Goal: Use online tool/utility: Utilize a website feature to perform a specific function

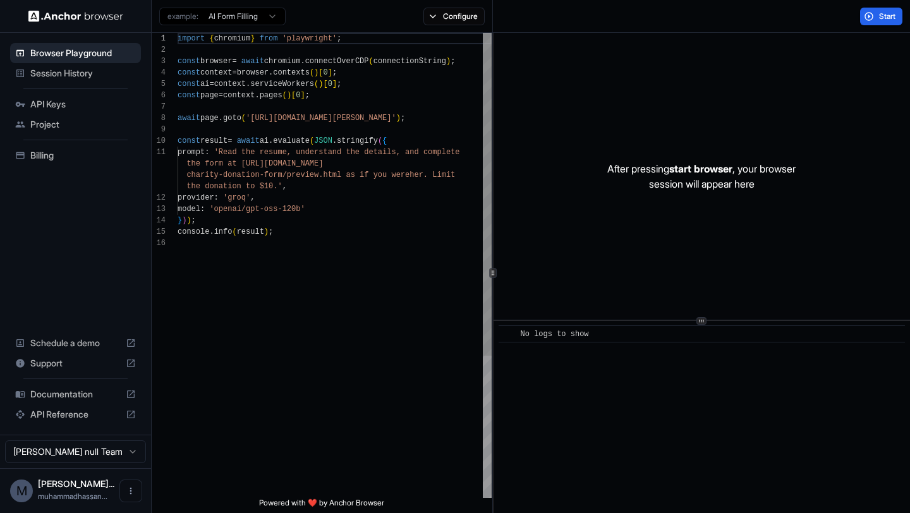
scroll to position [114, 0]
click at [26, 487] on div "M" at bounding box center [21, 491] width 23 height 23
click at [125, 480] on button "Open menu" at bounding box center [130, 491] width 23 height 23
click at [29, 480] on div at bounding box center [455, 256] width 910 height 513
click at [52, 478] on span "Muhammad Hass..." at bounding box center [76, 483] width 76 height 11
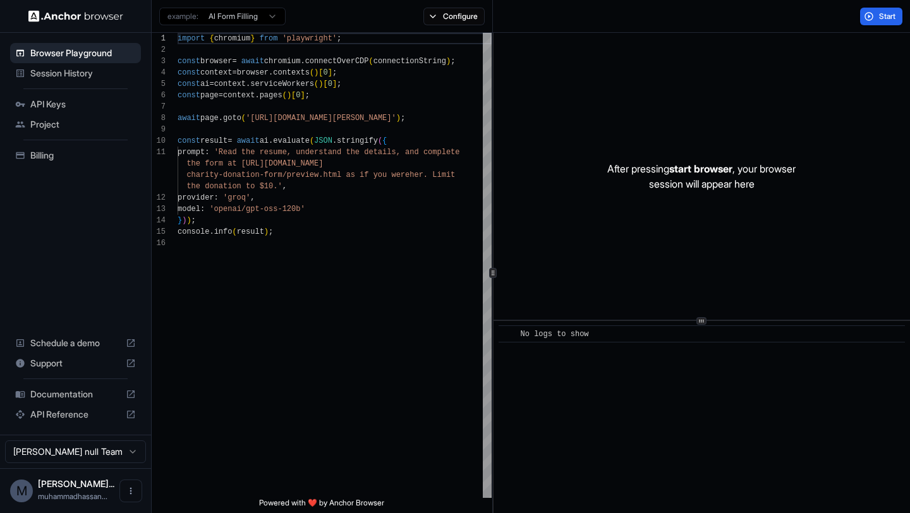
click at [32, 153] on span "Billing" at bounding box center [83, 155] width 106 height 13
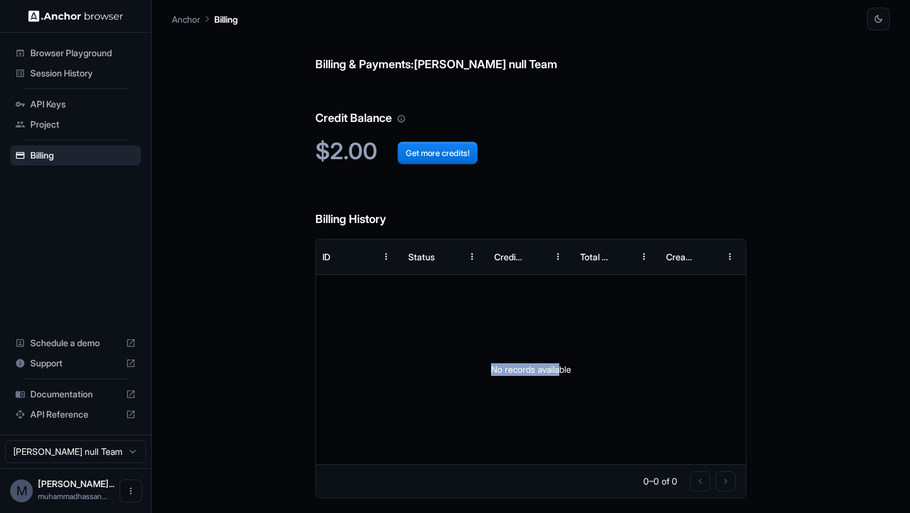
drag, startPoint x: 457, startPoint y: 367, endPoint x: 563, endPoint y: 370, distance: 105.6
click at [563, 370] on div "No records available" at bounding box center [531, 370] width 430 height 190
click at [61, 58] on span "Browser Playground" at bounding box center [83, 53] width 106 height 13
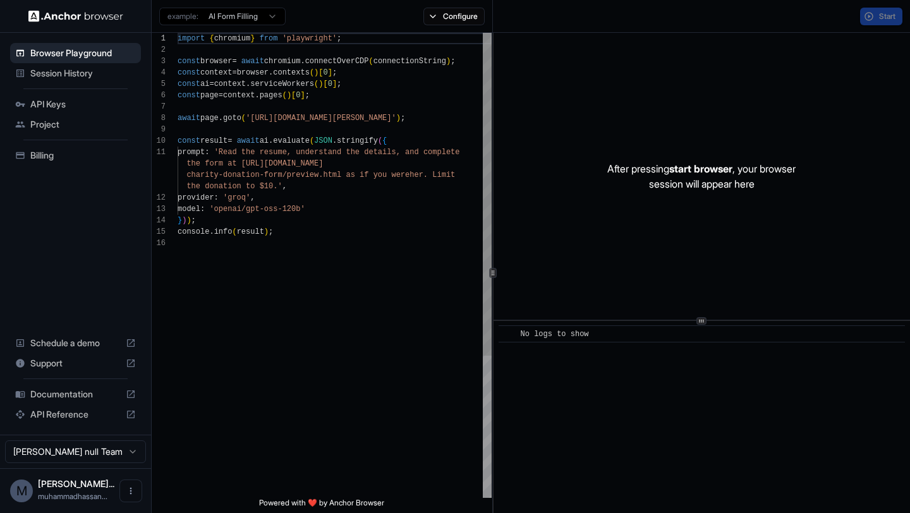
scroll to position [114, 0]
click at [875, 21] on button "Start" at bounding box center [881, 17] width 42 height 18
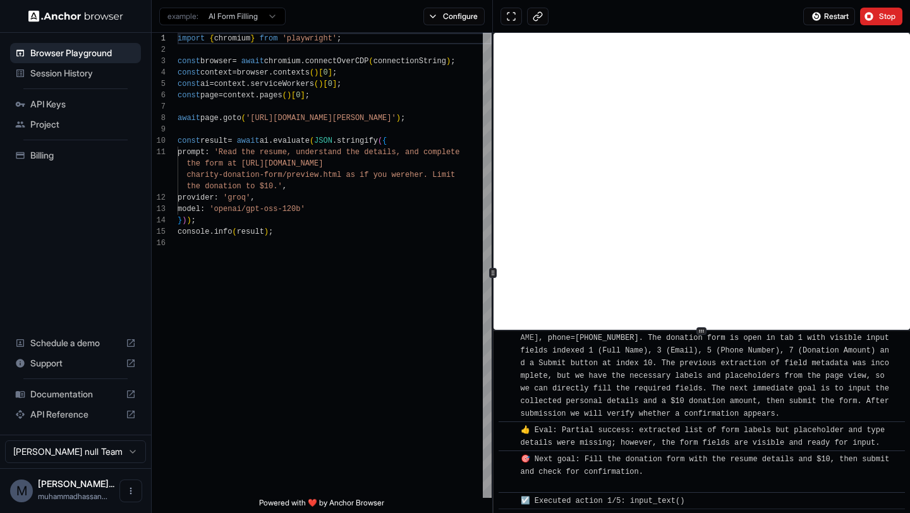
scroll to position [461, 0]
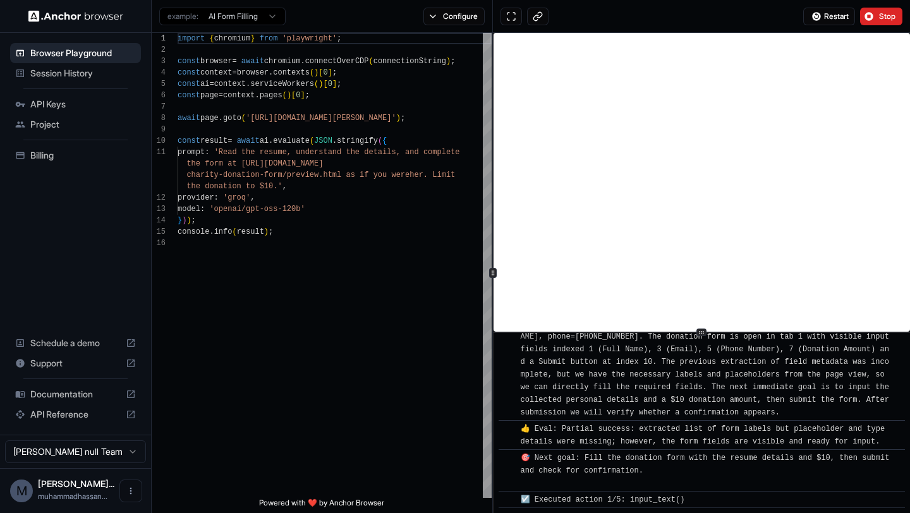
click at [702, 329] on icon at bounding box center [701, 332] width 6 height 6
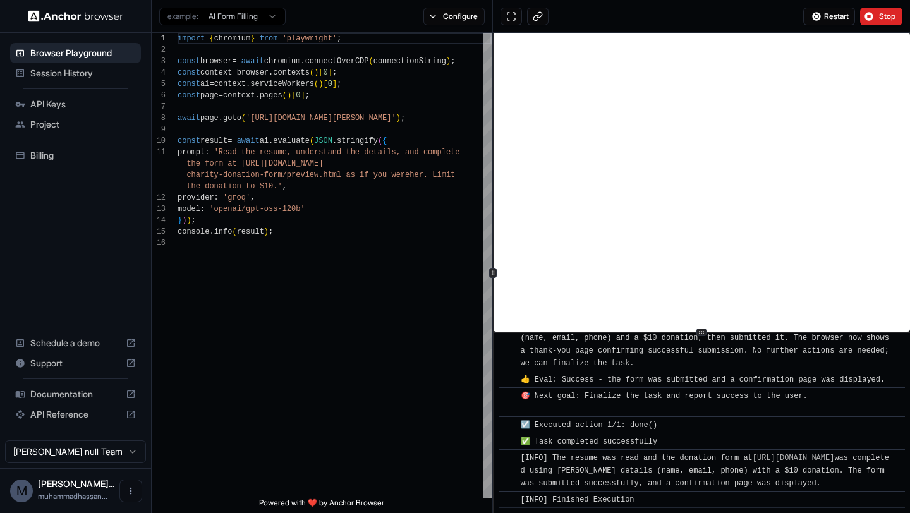
scroll to position [762, 0]
click at [69, 162] on div "Billing" at bounding box center [75, 155] width 131 height 20
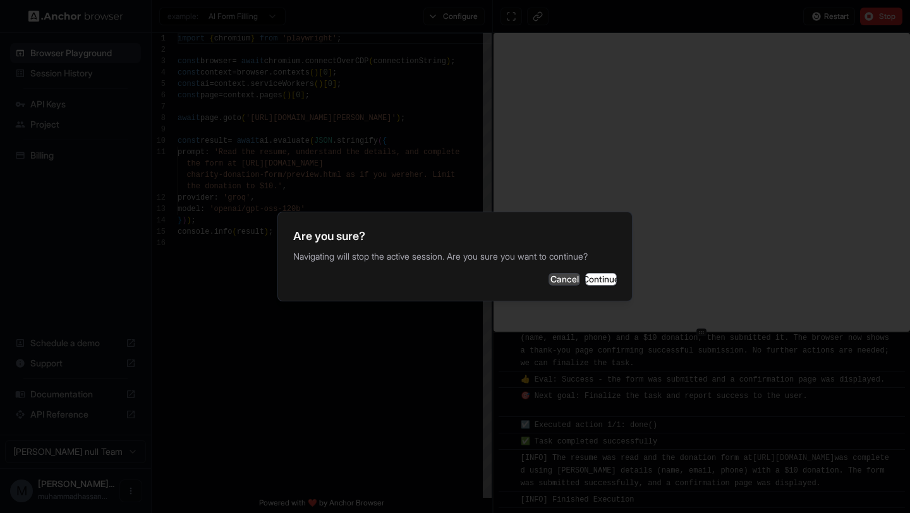
click at [549, 283] on button "Cancel" at bounding box center [565, 279] width 32 height 13
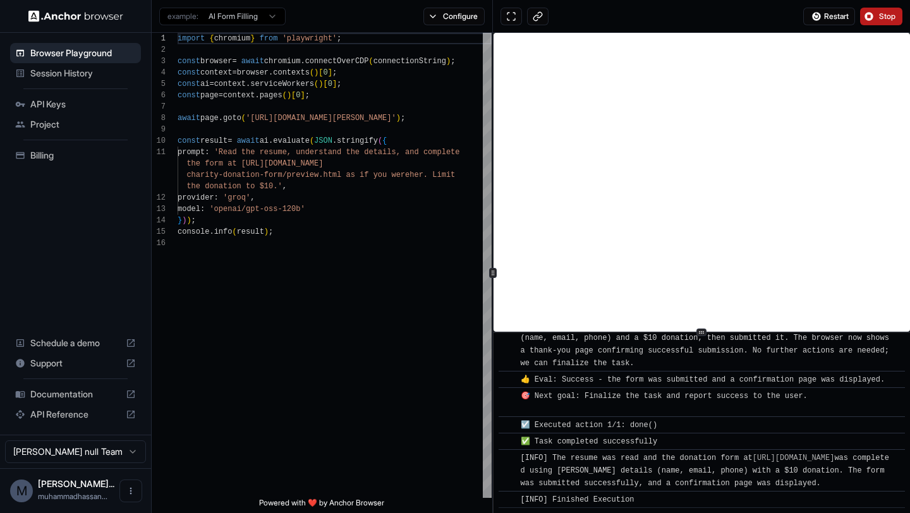
click at [879, 20] on span "Stop" at bounding box center [888, 16] width 18 height 10
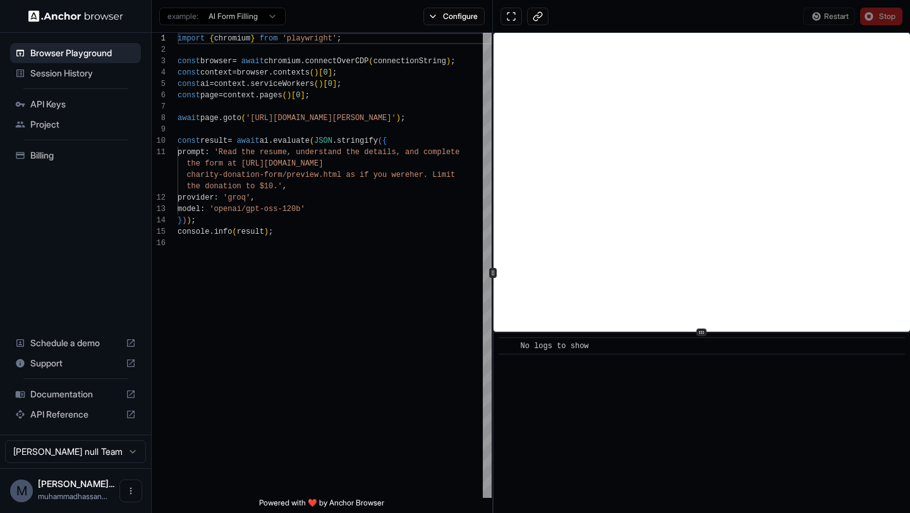
scroll to position [0, 0]
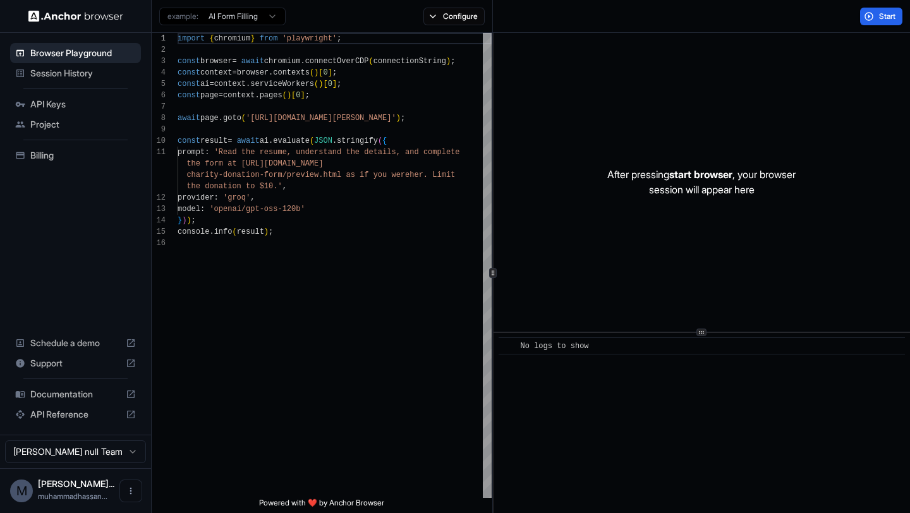
click at [27, 150] on div "Billing" at bounding box center [75, 155] width 131 height 20
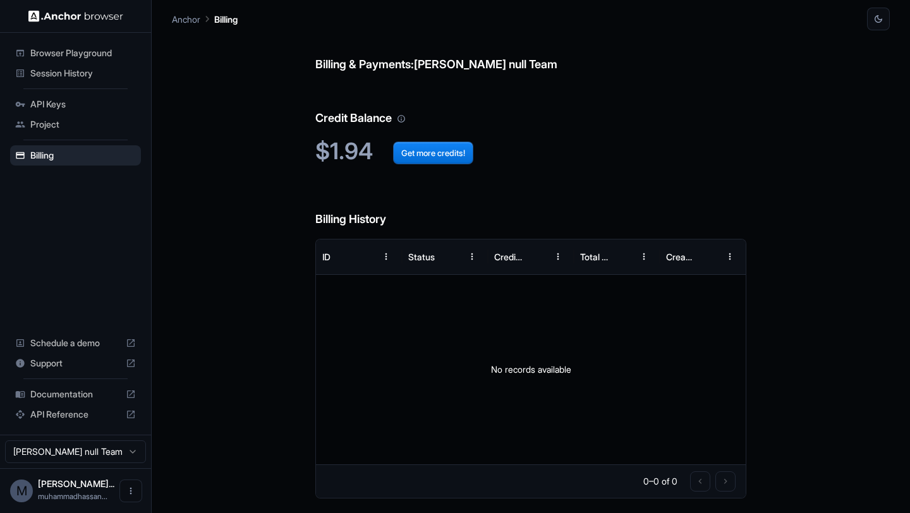
click at [16, 62] on div "Browser Playground" at bounding box center [75, 53] width 131 height 20
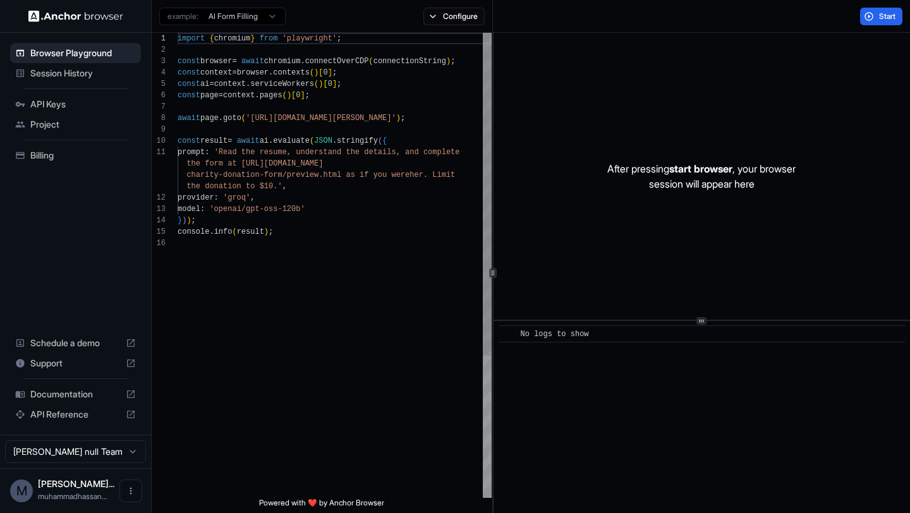
scroll to position [114, 0]
click at [24, 71] on icon at bounding box center [20, 73] width 10 height 10
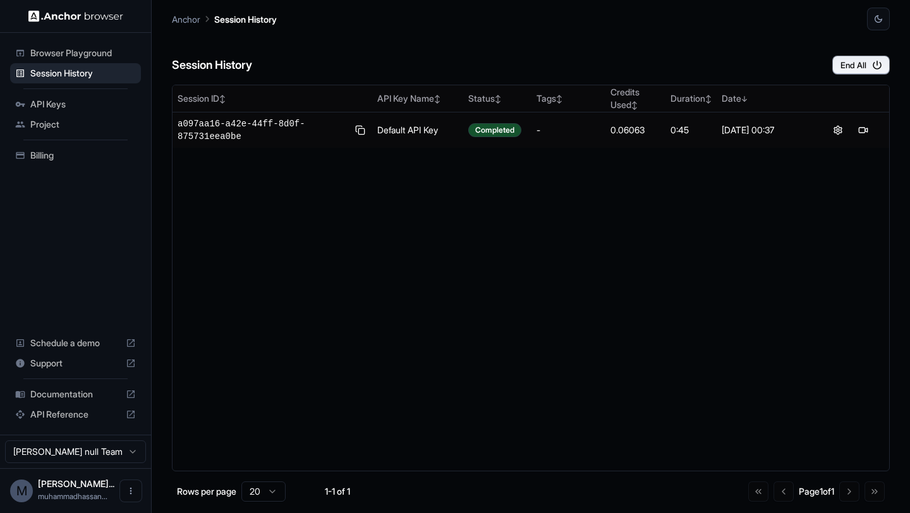
click at [25, 58] on div "Browser Playground" at bounding box center [75, 53] width 131 height 20
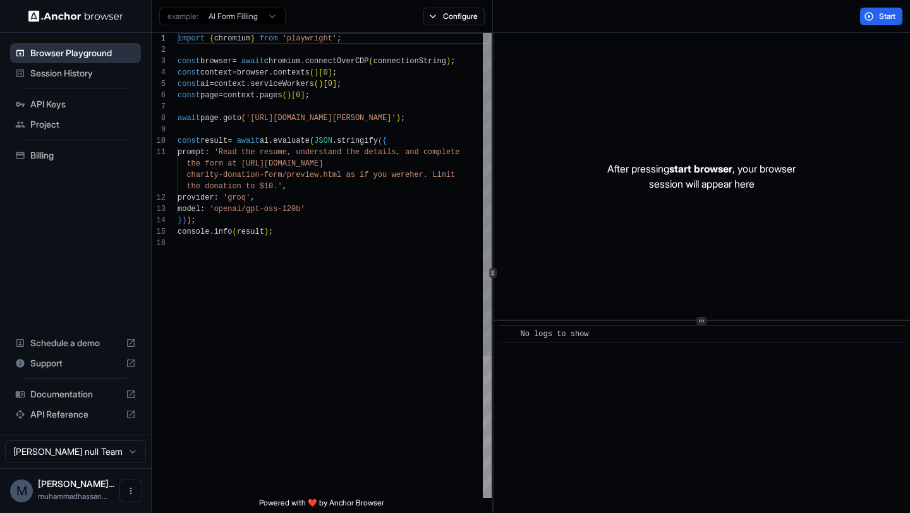
scroll to position [114, 0]
click at [30, 388] on span "Documentation" at bounding box center [75, 394] width 90 height 13
